Goal: Transaction & Acquisition: Purchase product/service

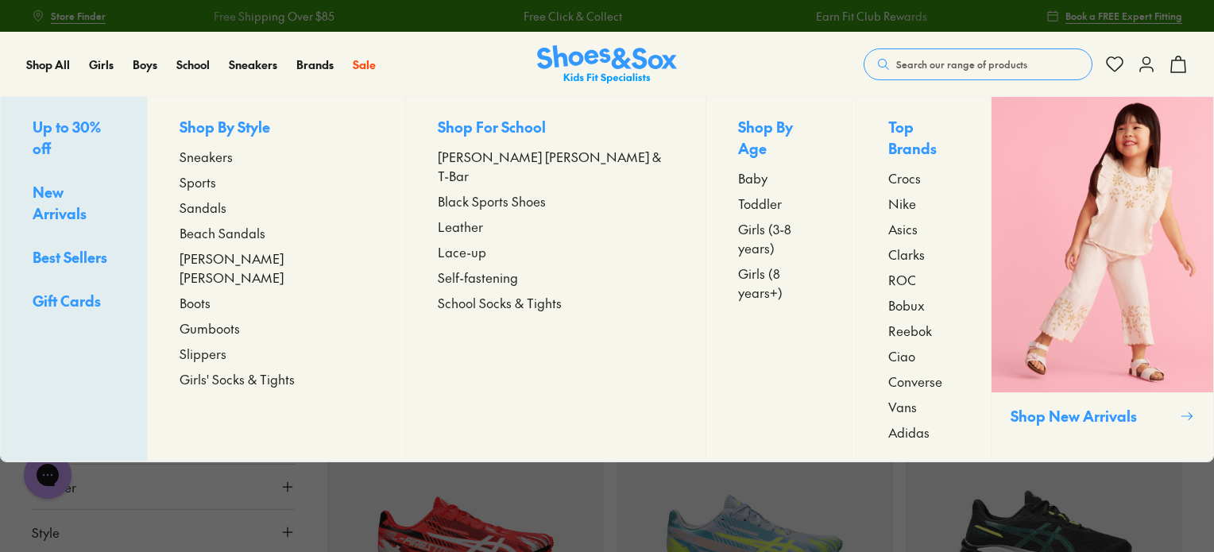
click at [464, 268] on span "Self-fastening" at bounding box center [478, 277] width 80 height 19
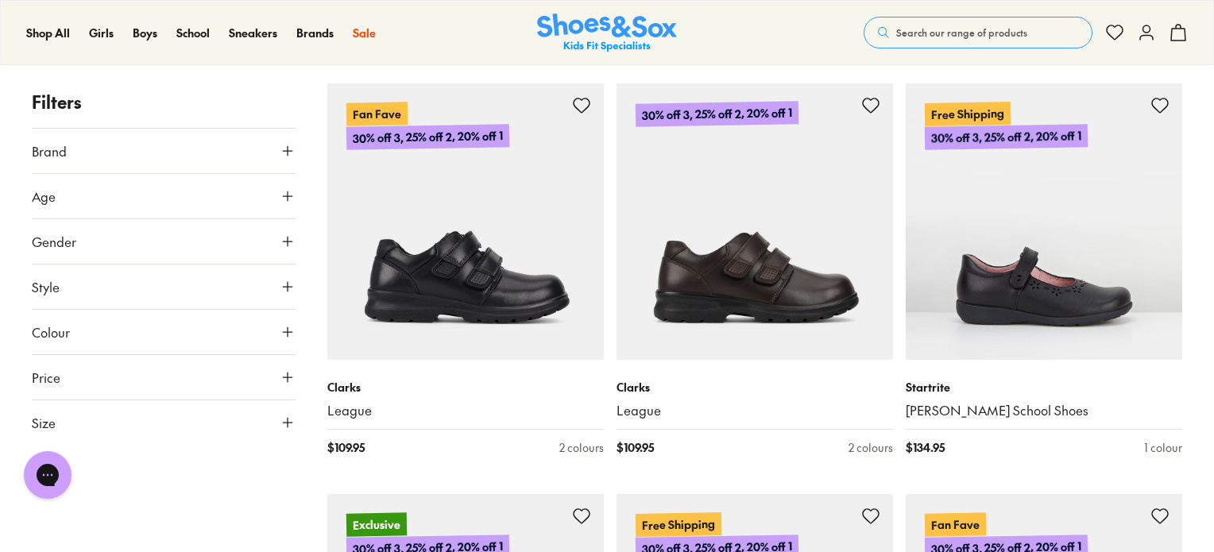
scroll to position [1589, 0]
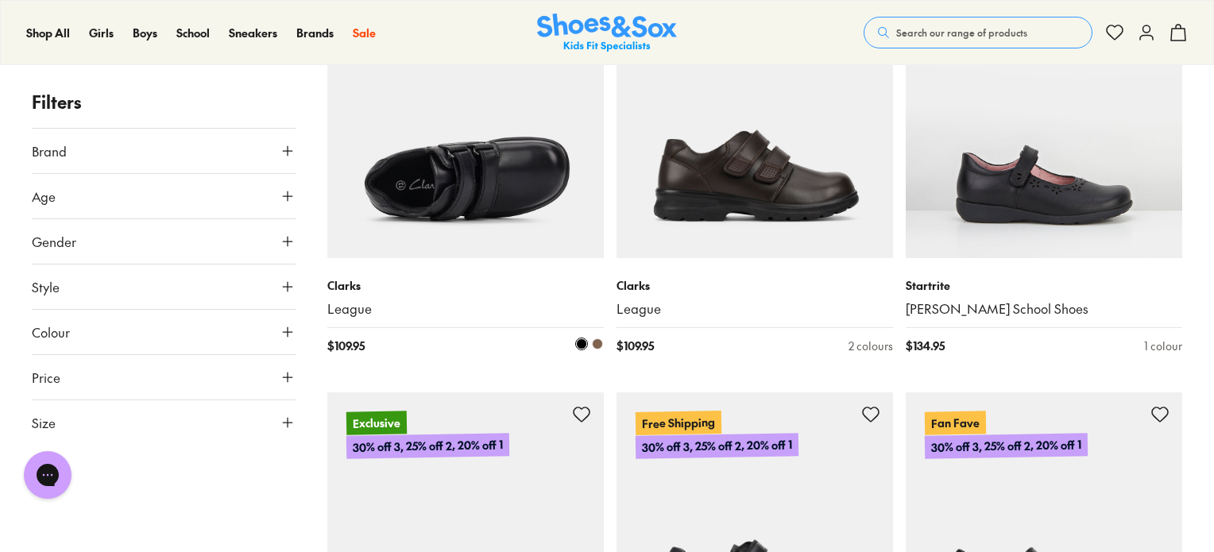
click at [424, 164] on img at bounding box center [465, 120] width 277 height 277
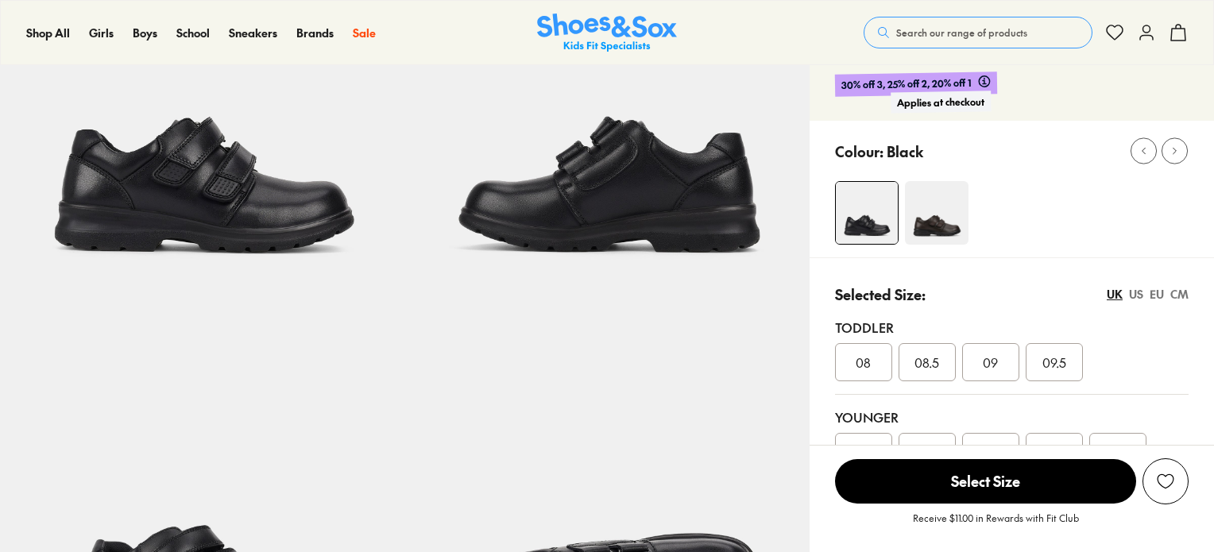
scroll to position [318, 0]
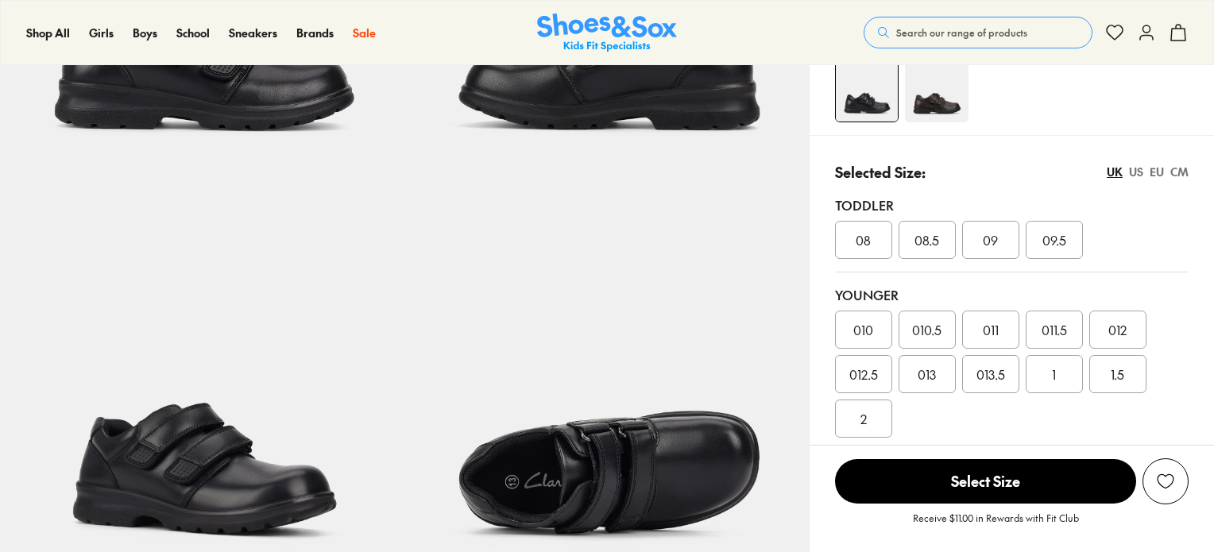
select select "*"
click at [1135, 170] on div "US" at bounding box center [1136, 172] width 14 height 17
click at [1115, 171] on div "UK" at bounding box center [1115, 172] width 16 height 17
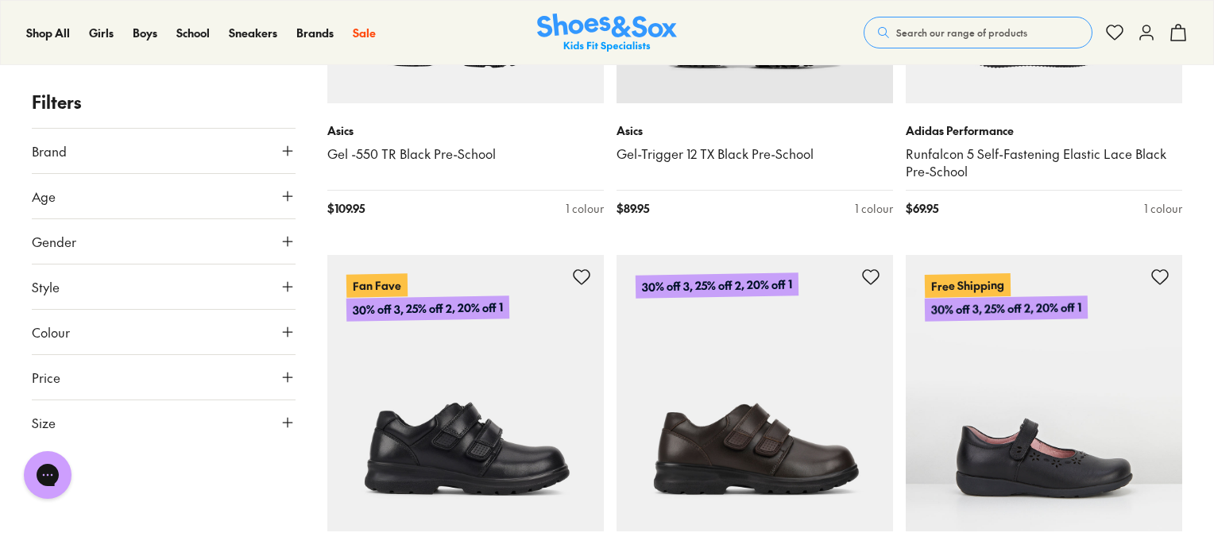
scroll to position [1295, 0]
